Goal: Task Accomplishment & Management: Manage account settings

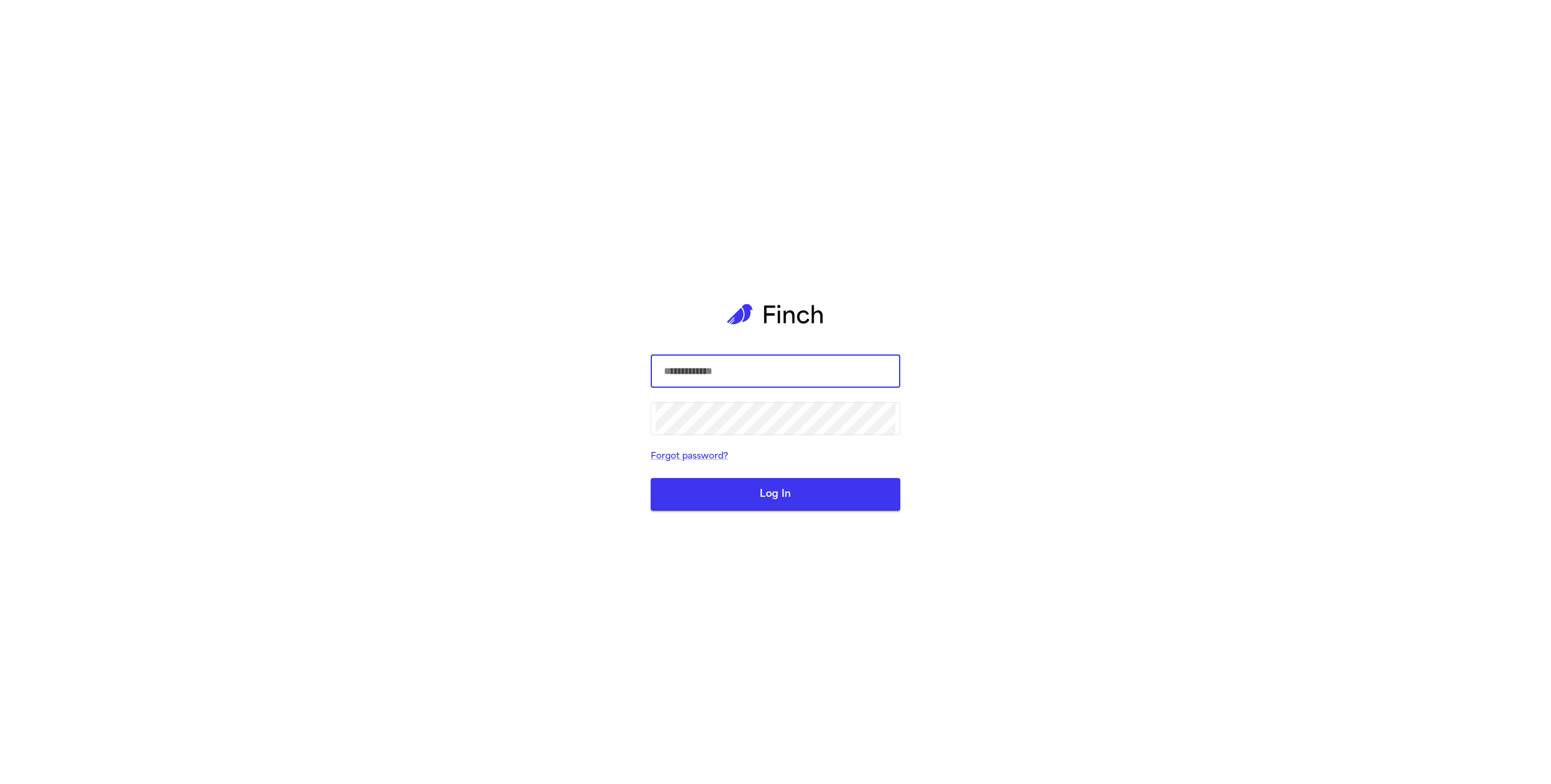
click at [0, 783] on com-1password-button at bounding box center [0, 784] width 0 height 0
type input "**********"
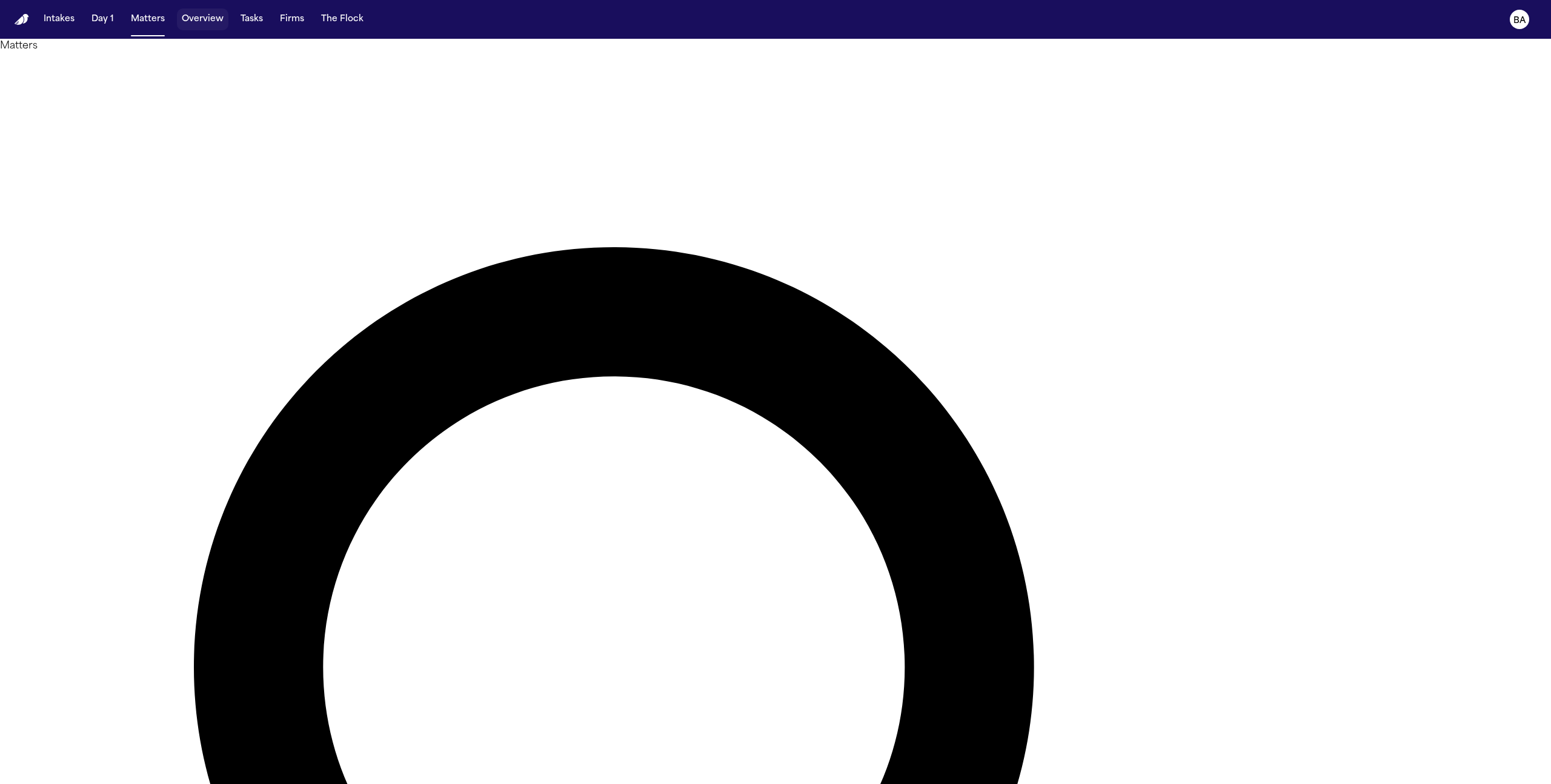
click at [193, 28] on button "Overview" at bounding box center [203, 20] width 51 height 22
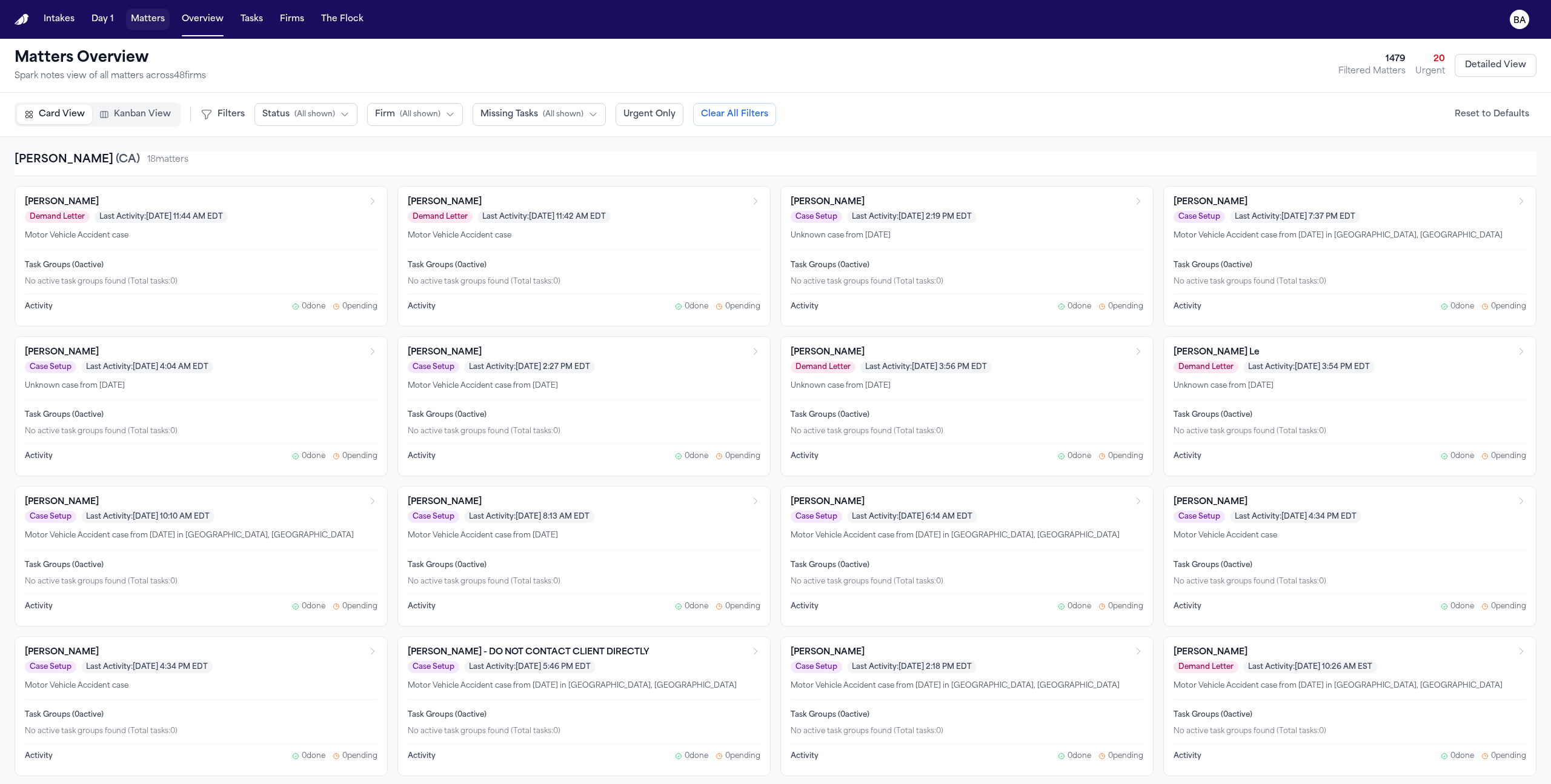
click at [141, 25] on button "Matters" at bounding box center [147, 20] width 44 height 22
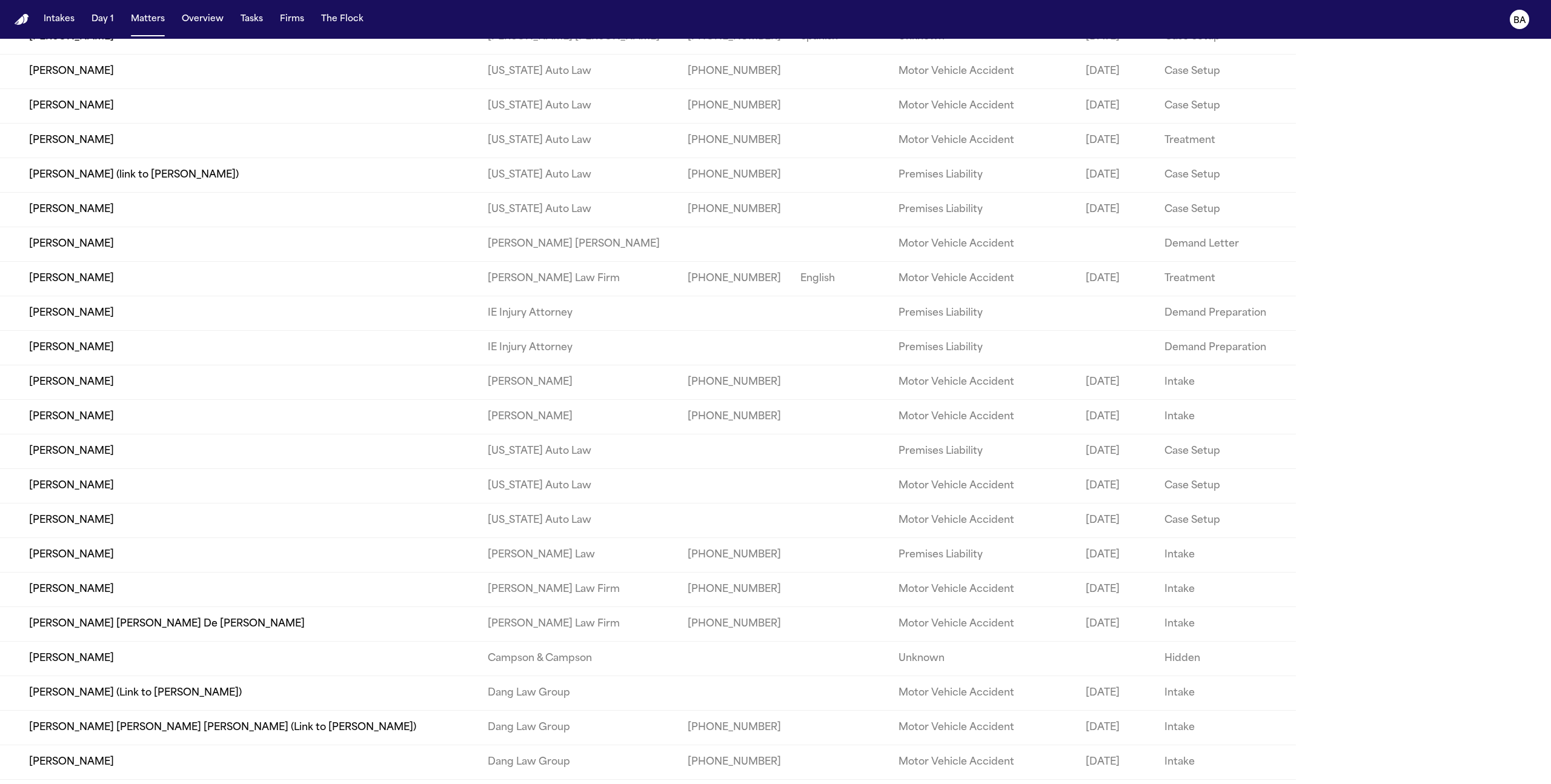
scroll to position [8192, 0]
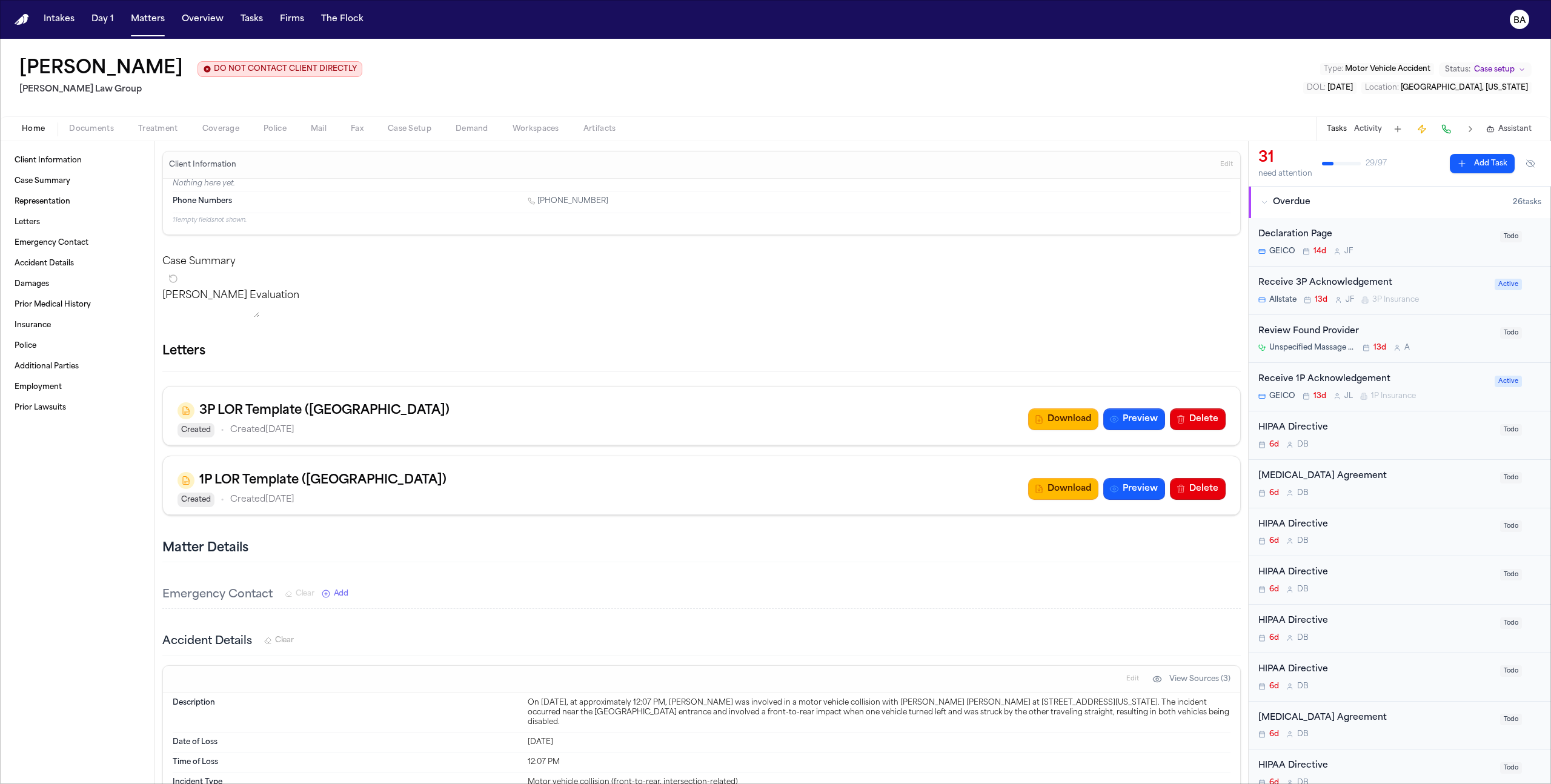
click at [158, 122] on div "Home Documents Treatment Coverage Police Mail Fax Case Setup Demand Workspaces …" at bounding box center [776, 129] width 1551 height 24
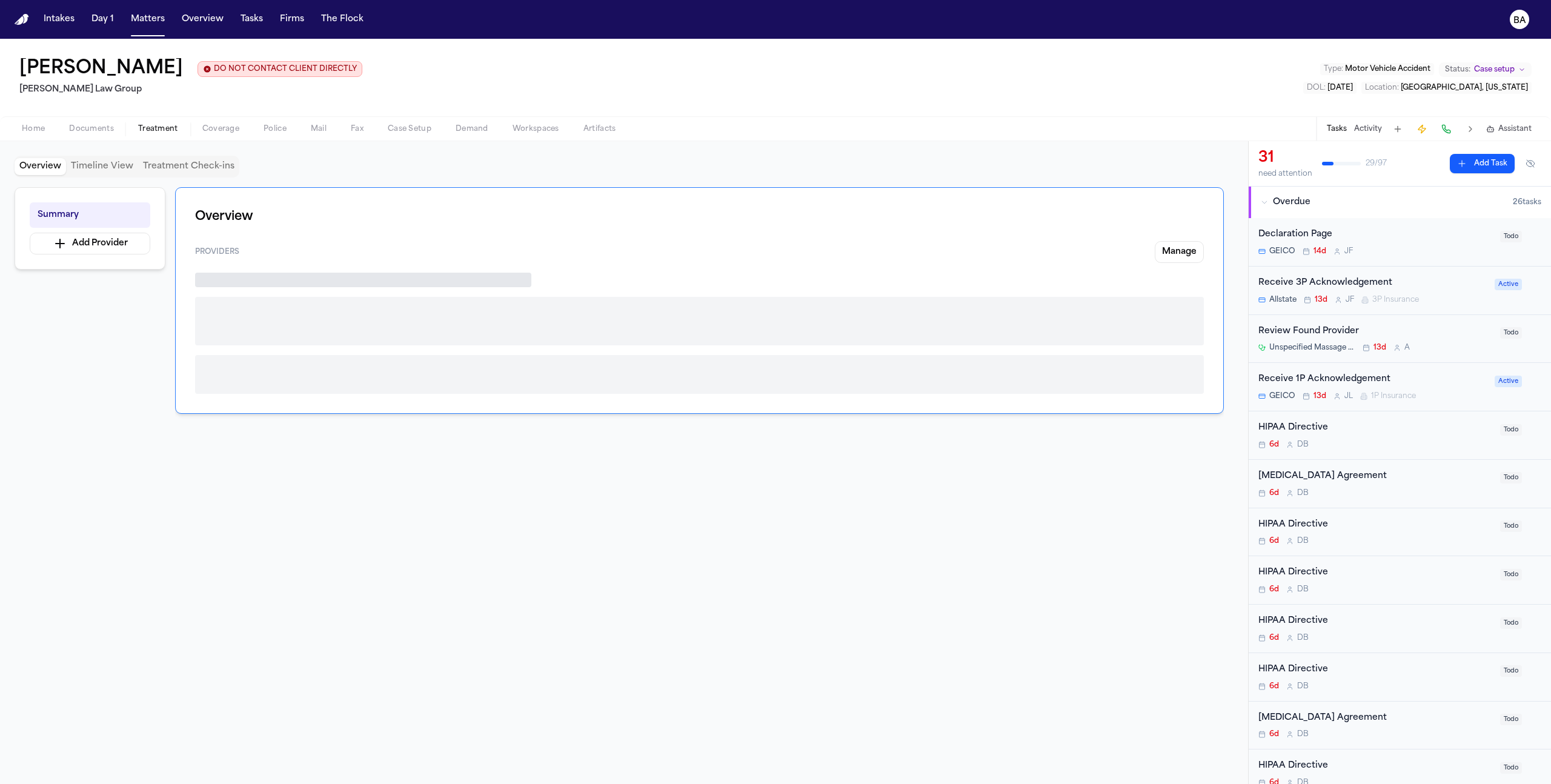
click at [158, 125] on span "Treatment" at bounding box center [158, 130] width 40 height 10
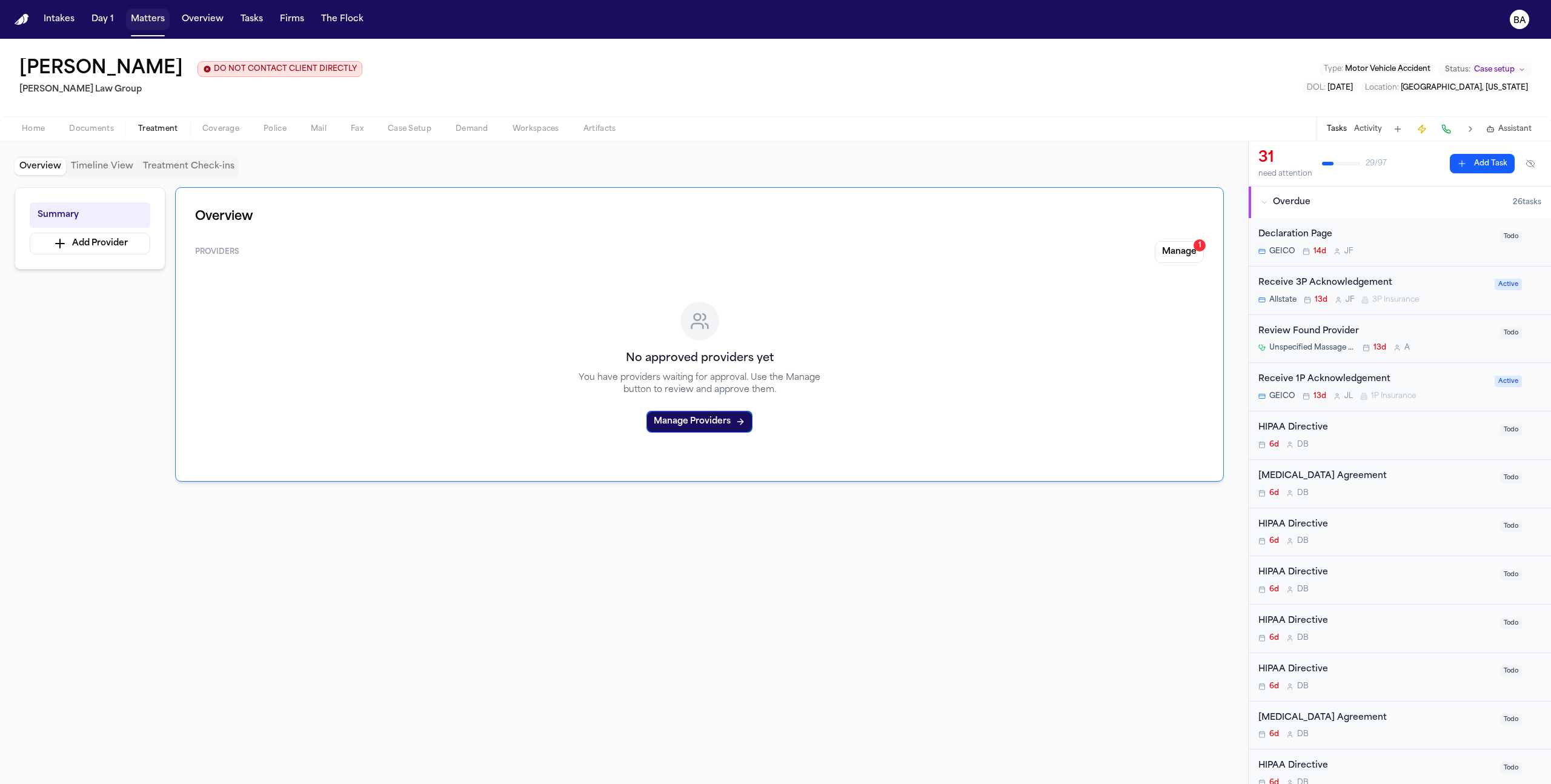
click at [138, 23] on button "Matters" at bounding box center [147, 20] width 44 height 22
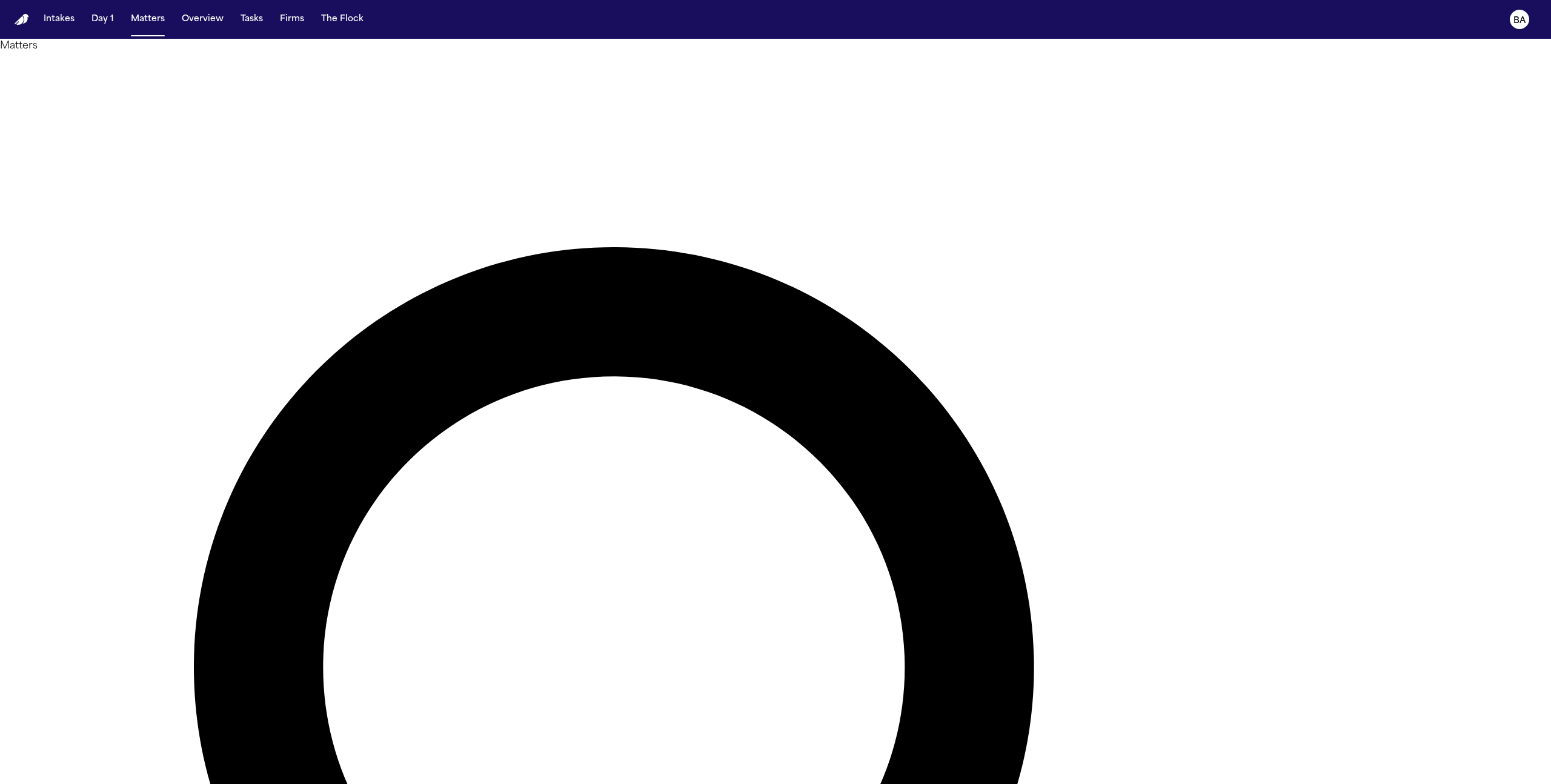
click at [1430, 783] on div at bounding box center [776, 784] width 1551 height 0
click at [1515, 17] on text "BA" at bounding box center [1519, 21] width 13 height 9
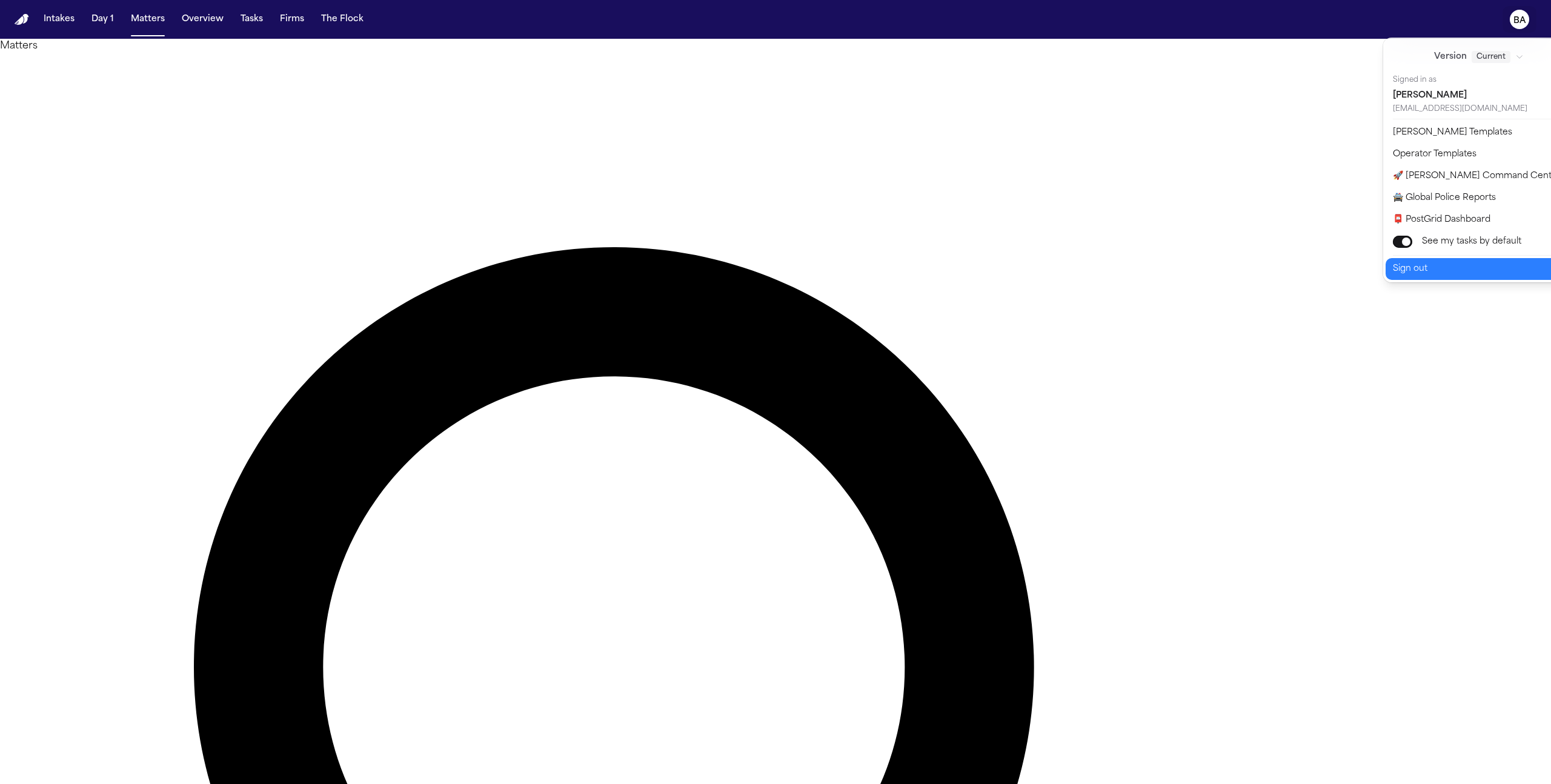
click at [1428, 268] on button "Sign out" at bounding box center [1487, 269] width 202 height 22
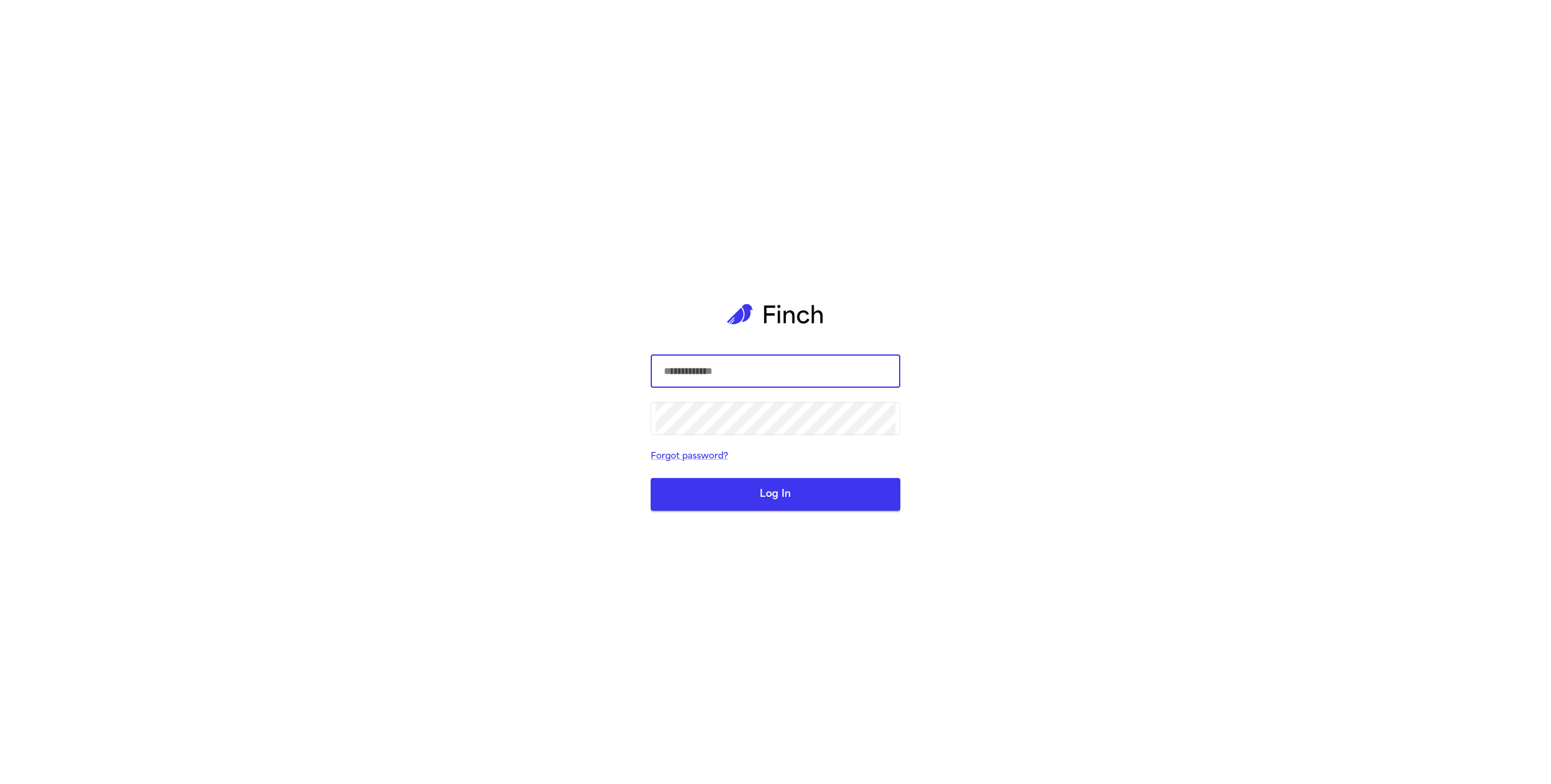
click at [342, 120] on div "​ ​ Forgot password? Log In" at bounding box center [776, 392] width 1551 height 784
type input "**********"
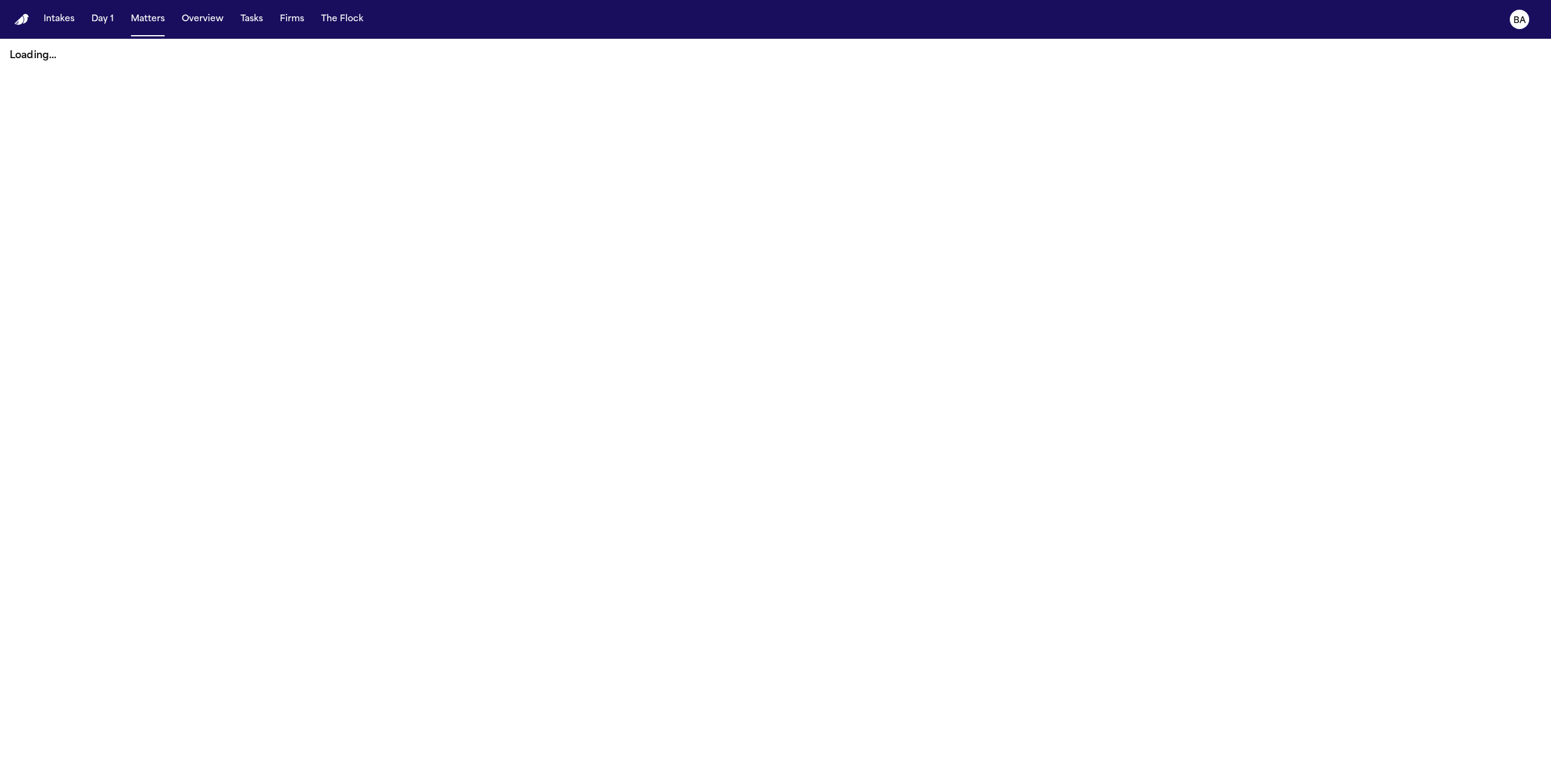
click at [1526, 15] on icon "BA" at bounding box center [1519, 20] width 20 height 20
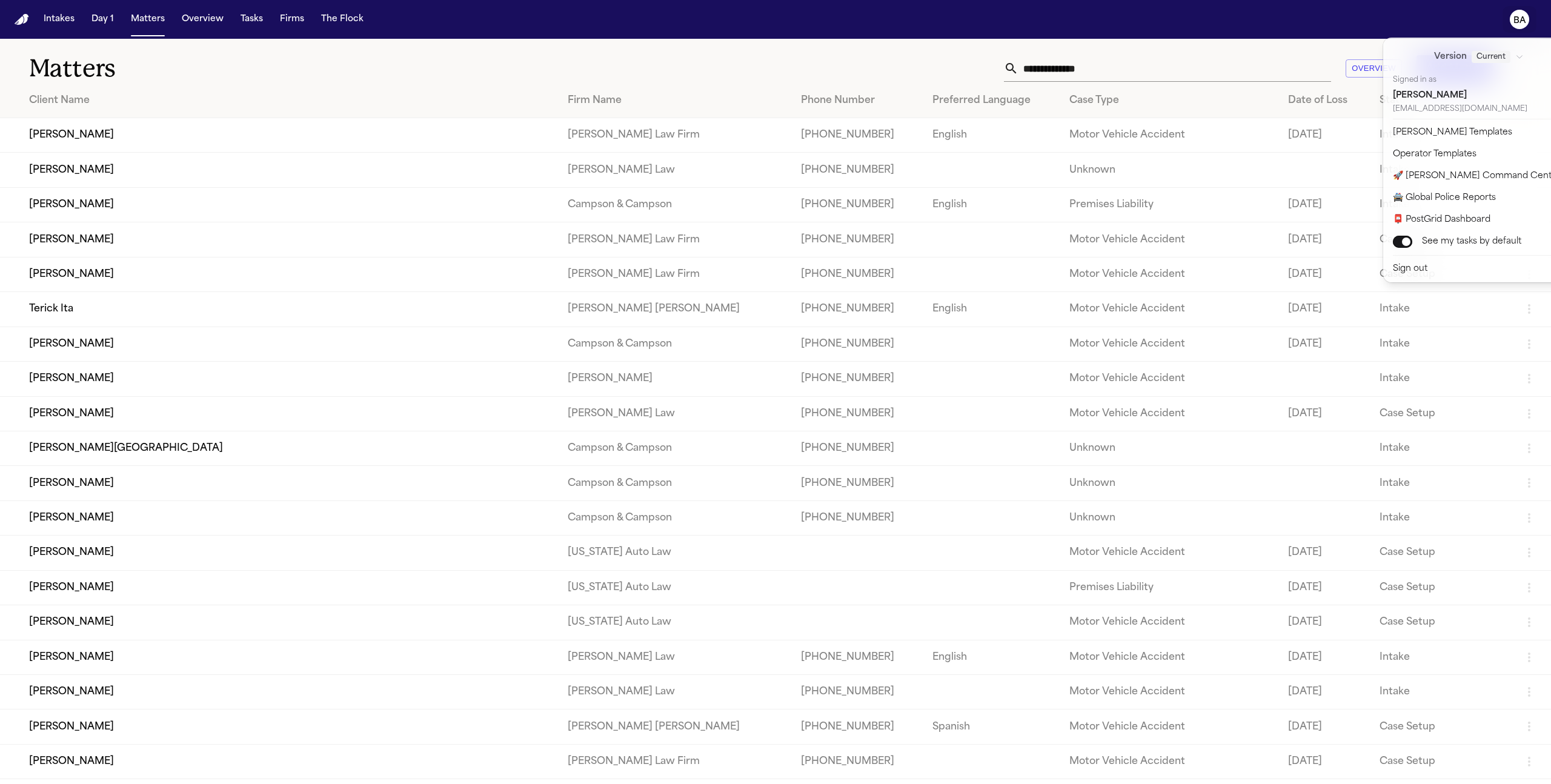
click at [1521, 17] on text "BA" at bounding box center [1519, 21] width 13 height 9
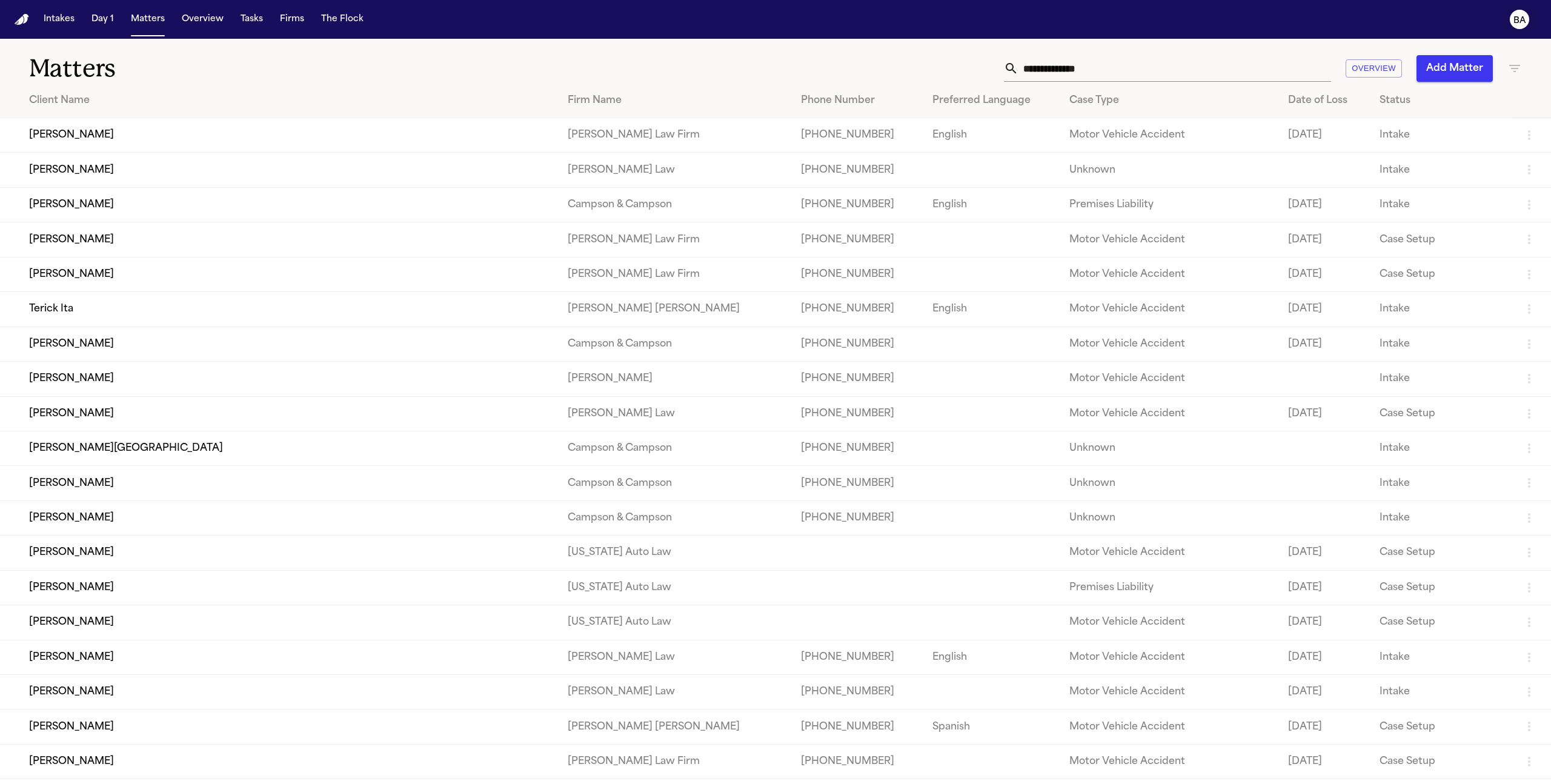
click at [1522, 26] on icon "BA" at bounding box center [1519, 20] width 20 height 20
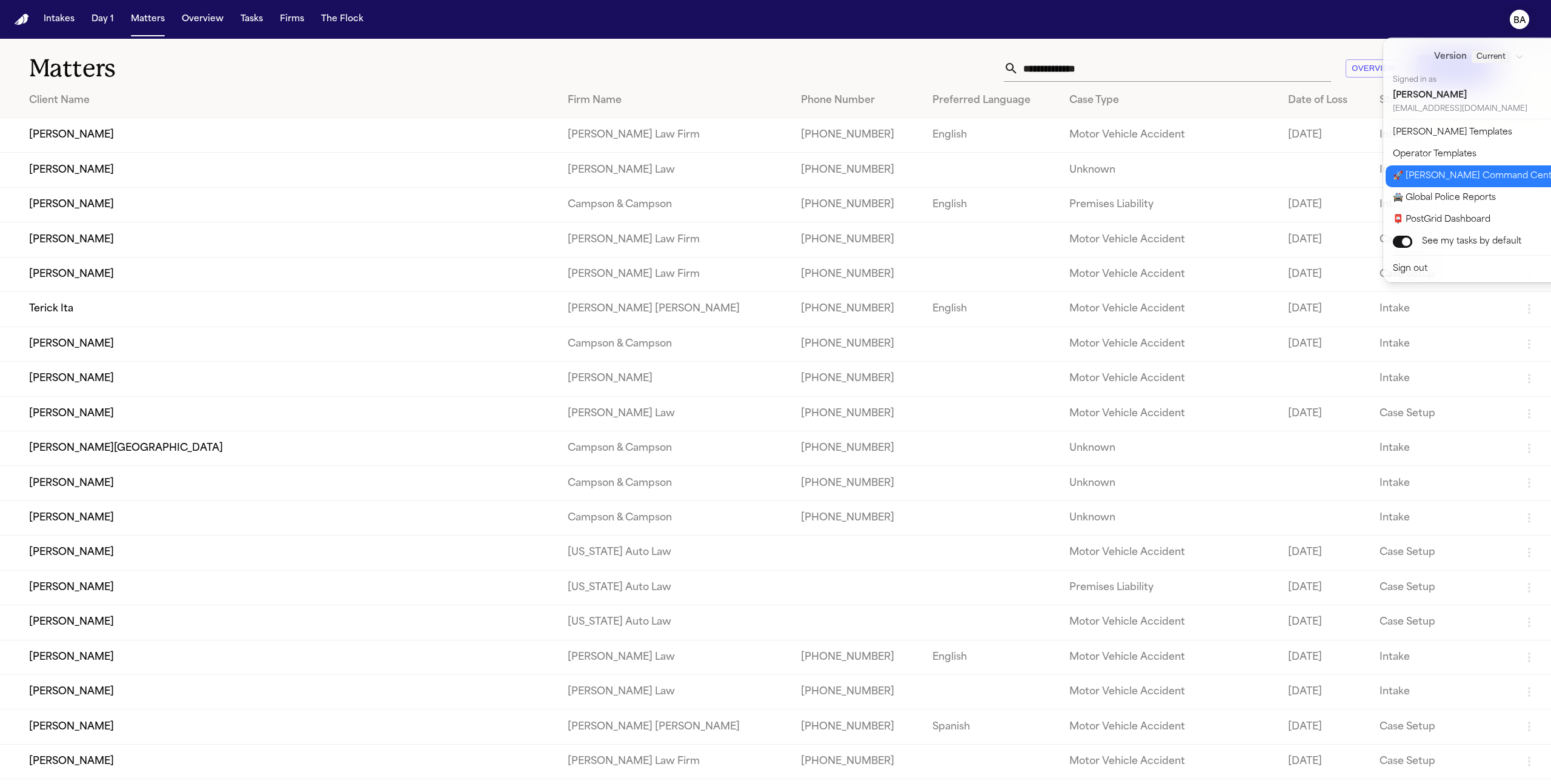
click at [1463, 173] on button "🚀 [PERSON_NAME] Command Center" at bounding box center [1487, 176] width 202 height 22
select select "**"
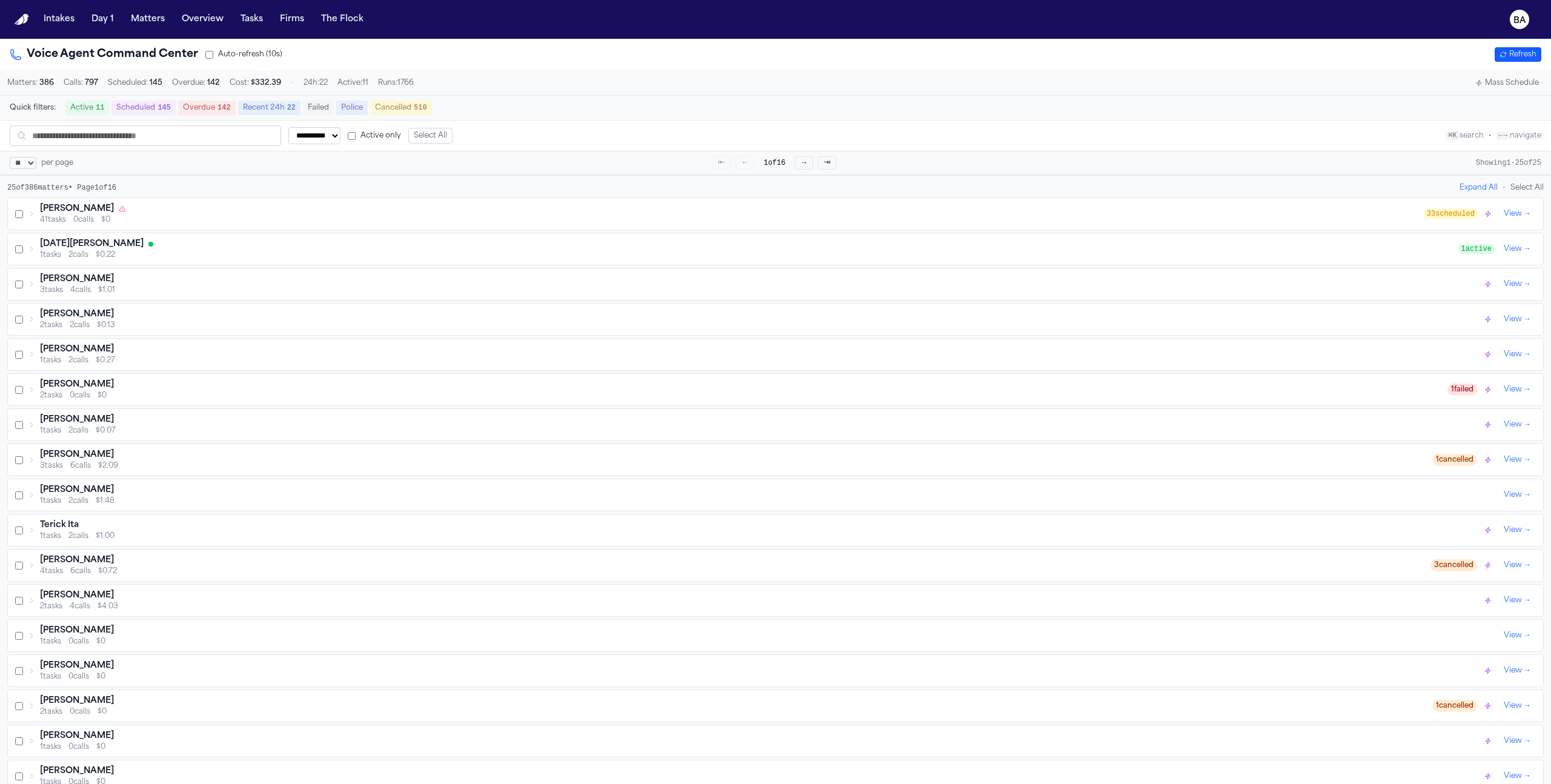
click at [173, 110] on button "Scheduled 145" at bounding box center [143, 108] width 64 height 15
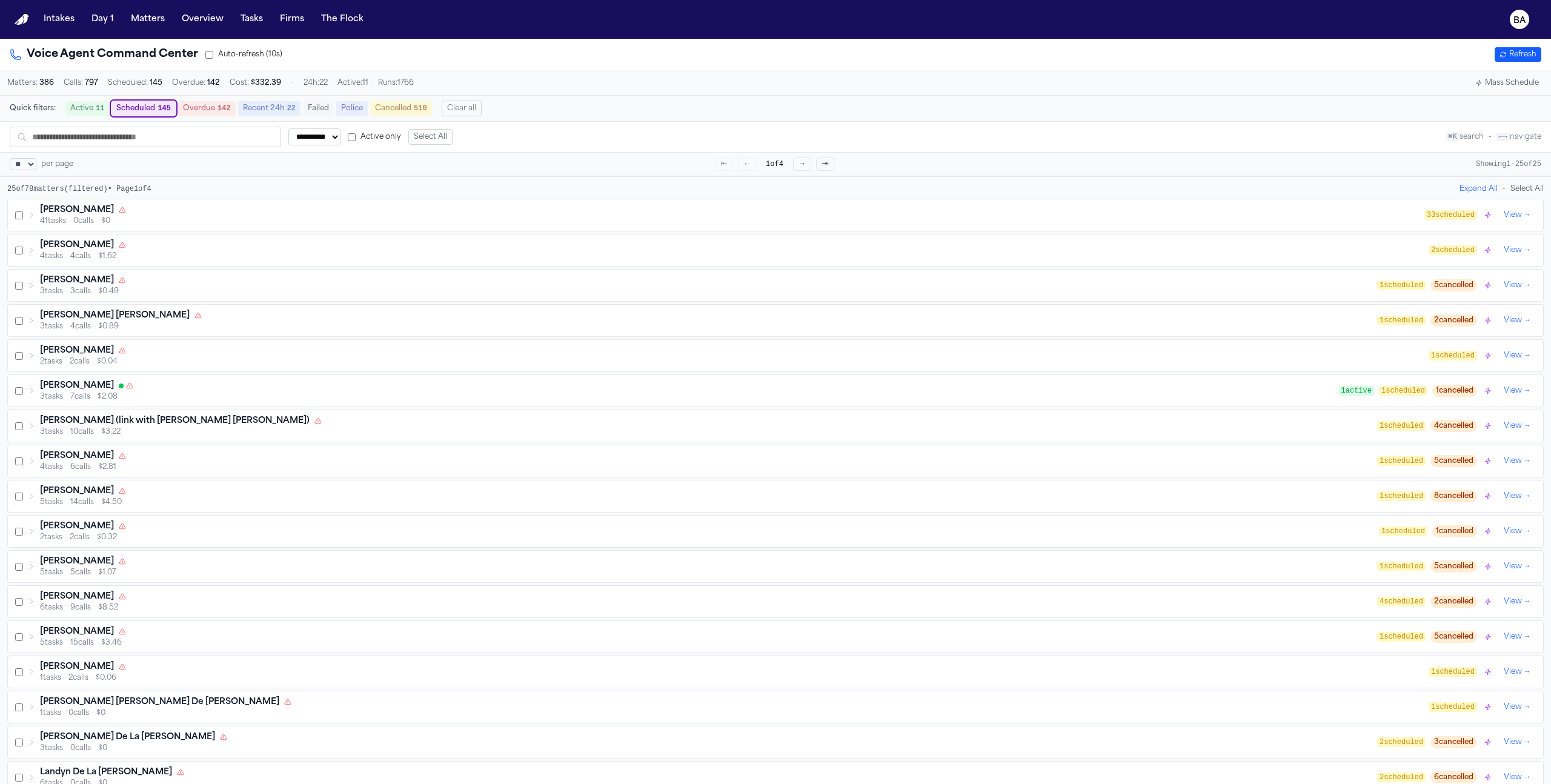
click at [29, 252] on icon at bounding box center [31, 249] width 7 height 7
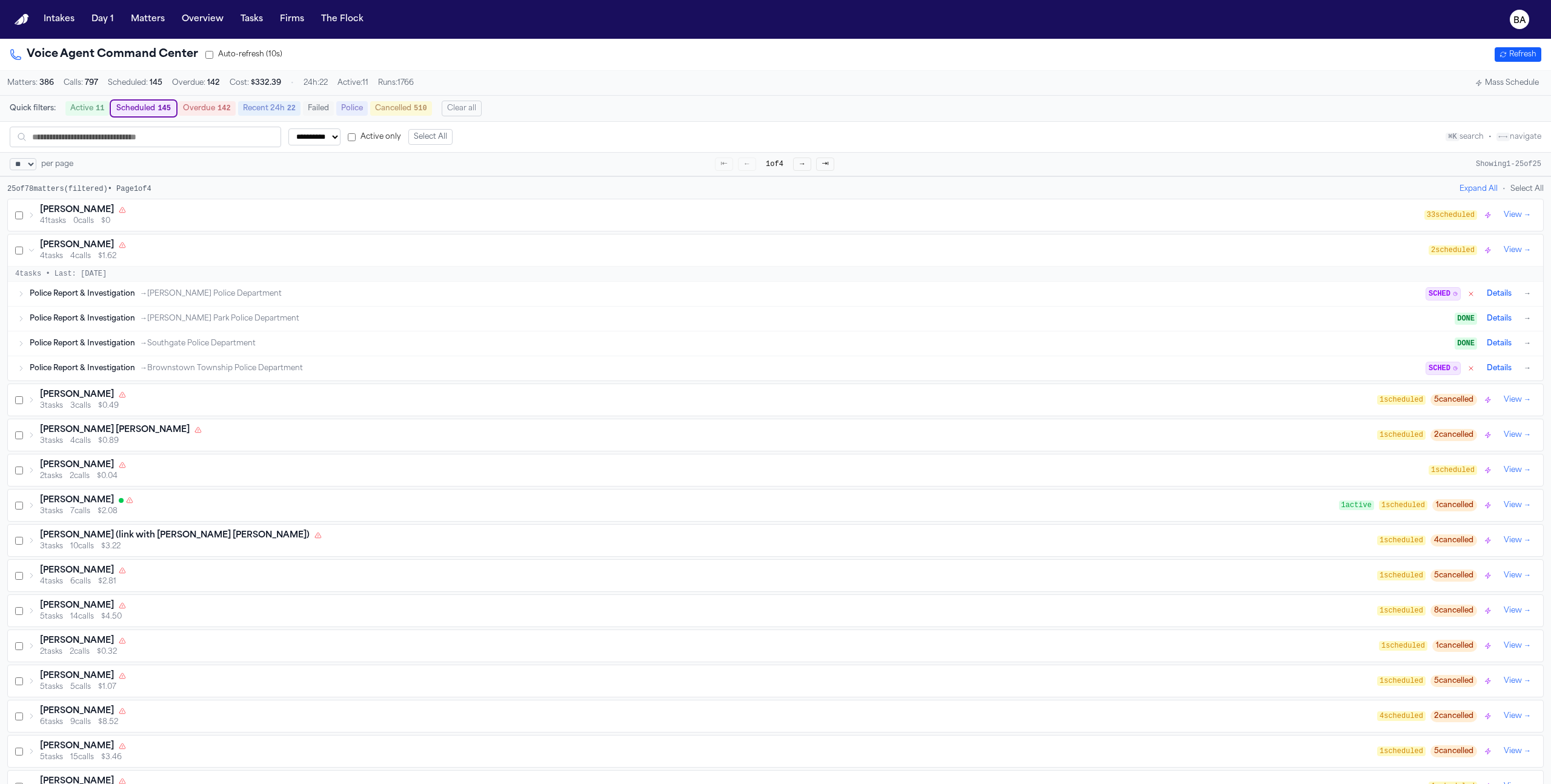
click at [32, 399] on div "Bryson Drust 3 tasks 3 calls $0.49" at bounding box center [702, 399] width 1349 height 22
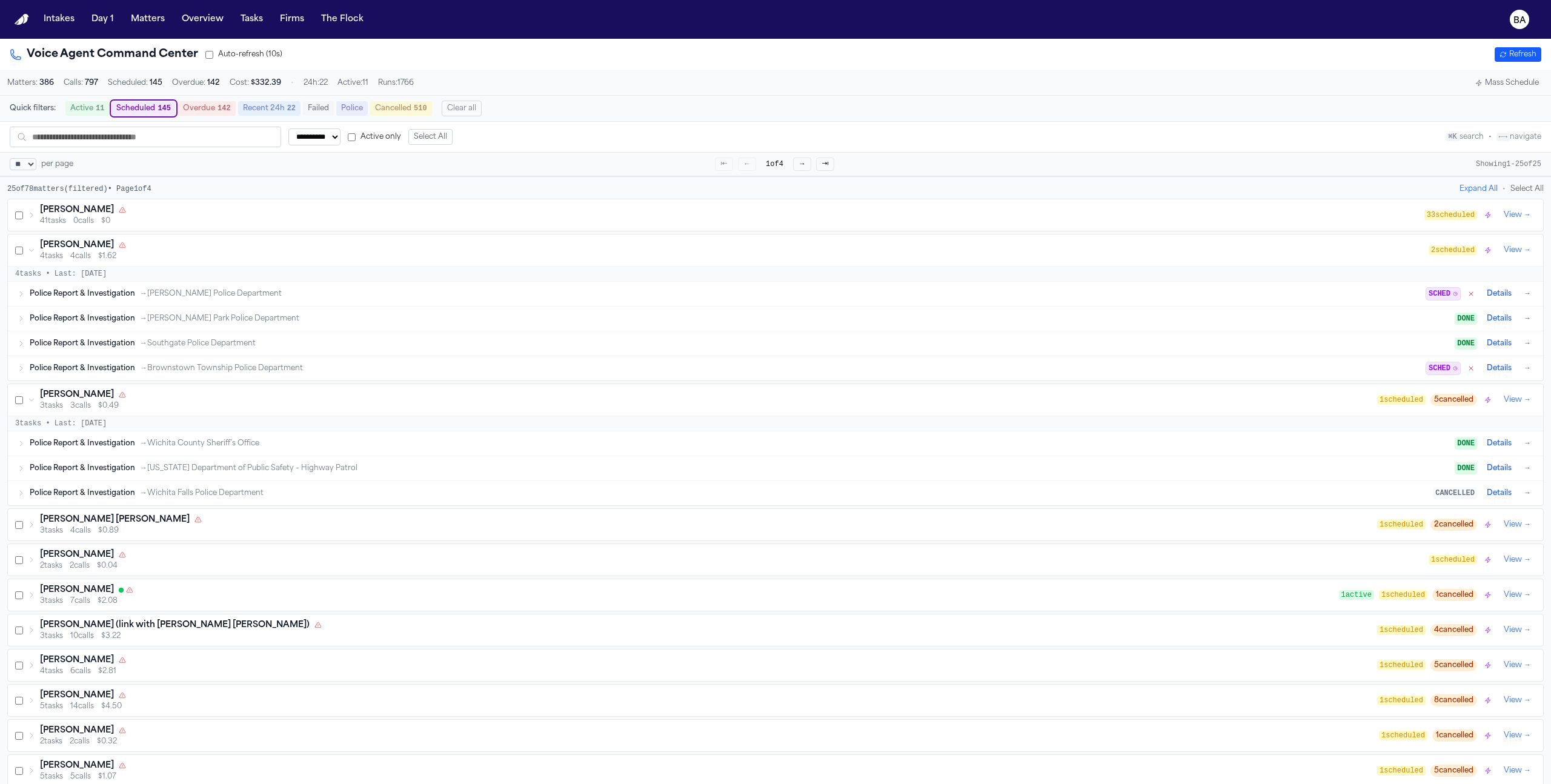
click at [360, 110] on button "Police" at bounding box center [352, 108] width 32 height 15
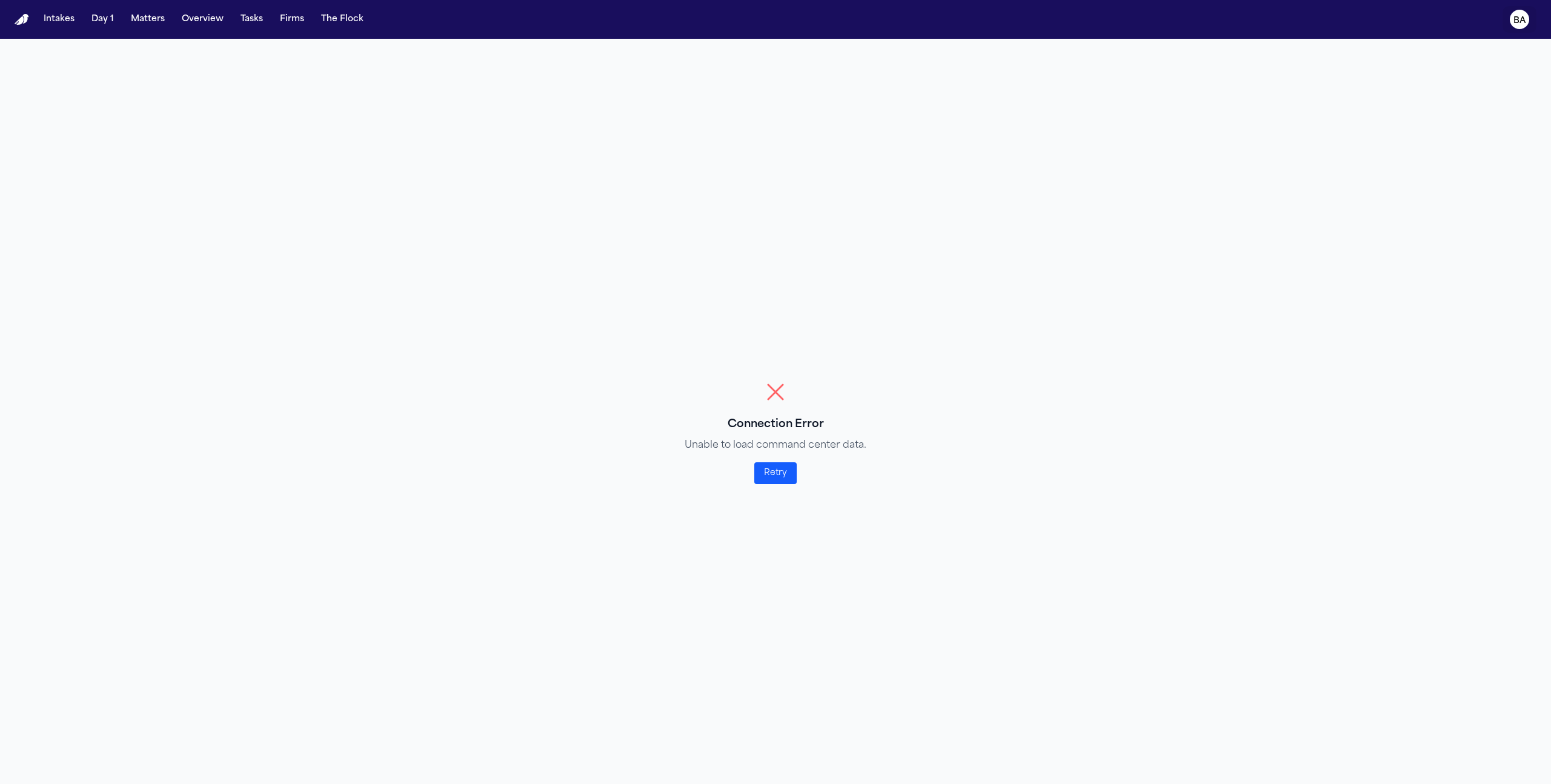
click at [1527, 16] on icon "BA" at bounding box center [1519, 20] width 20 height 20
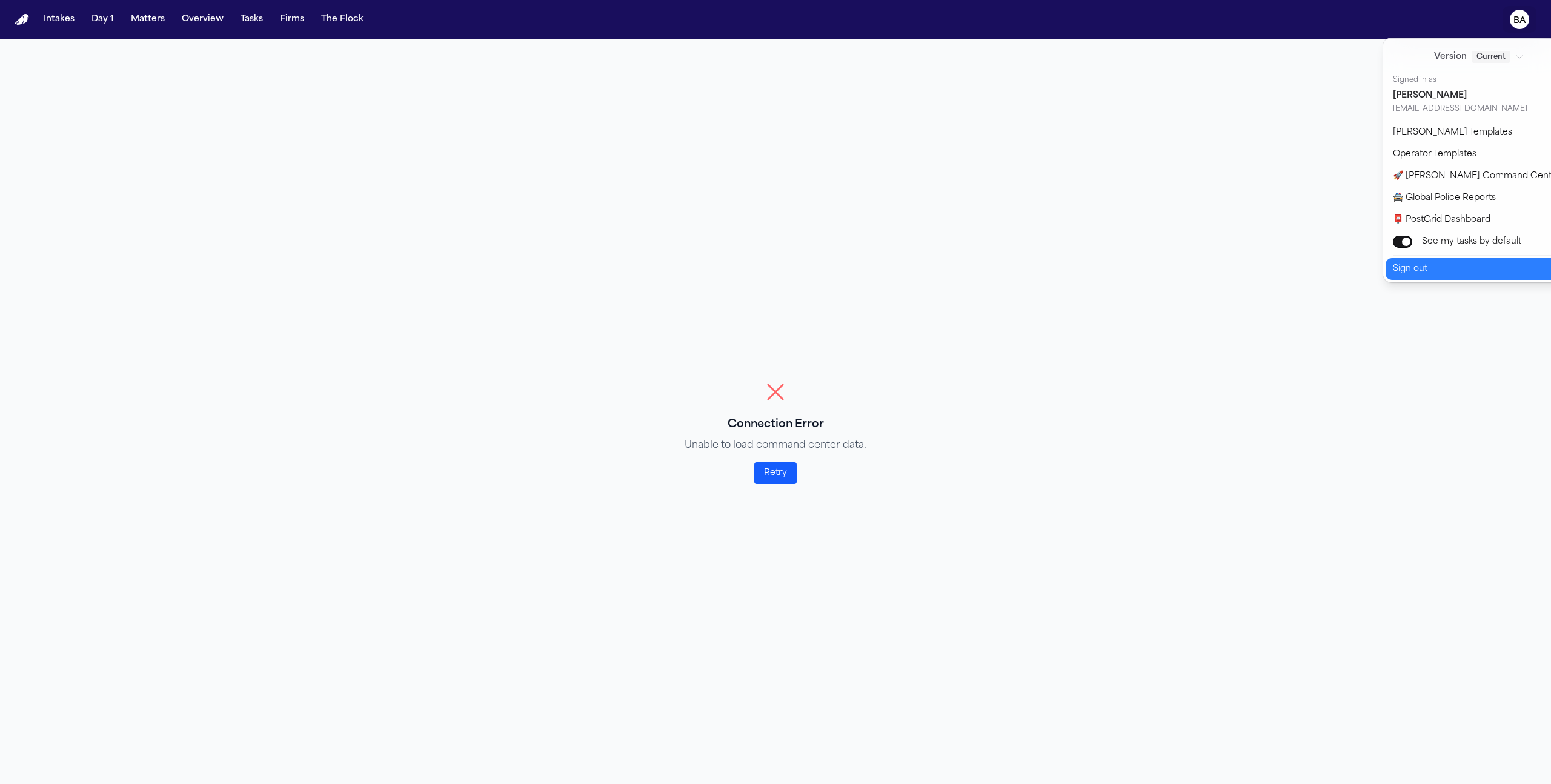
click at [1409, 272] on button "Sign out" at bounding box center [1487, 269] width 202 height 22
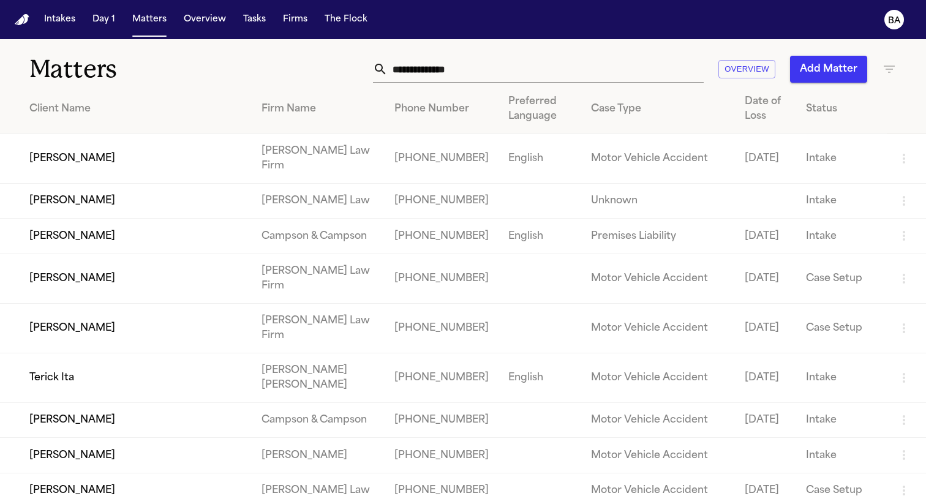
click at [127, 156] on td "[PERSON_NAME]" at bounding box center [126, 159] width 252 height 50
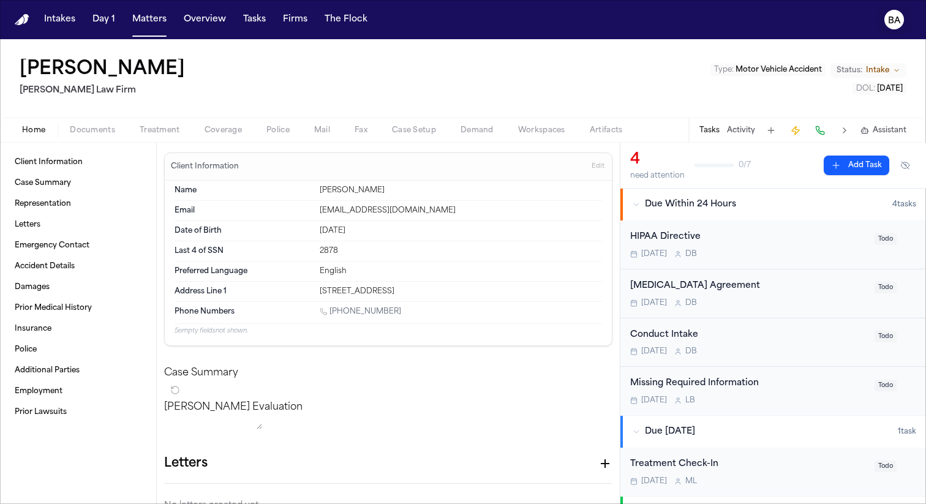
click at [894, 17] on text "BA" at bounding box center [894, 21] width 13 height 9
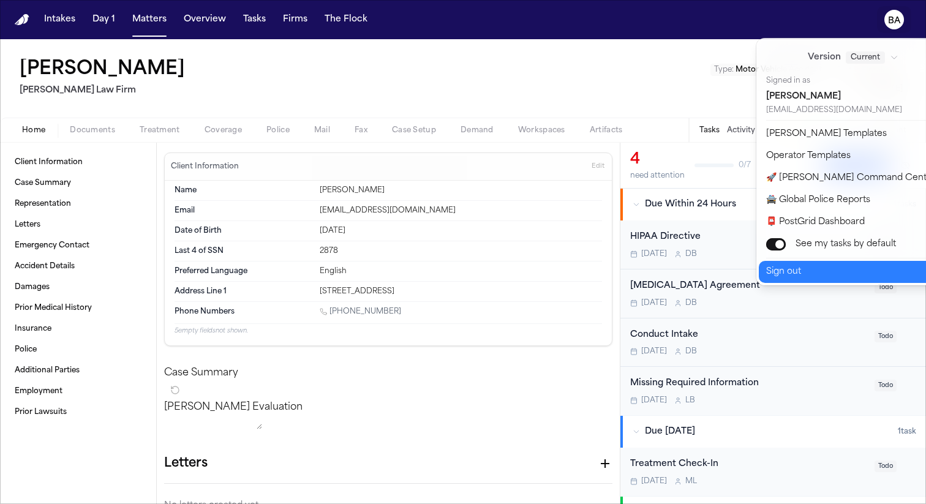
click at [797, 274] on button "Sign out" at bounding box center [861, 272] width 204 height 22
